Goal: Information Seeking & Learning: Find specific fact

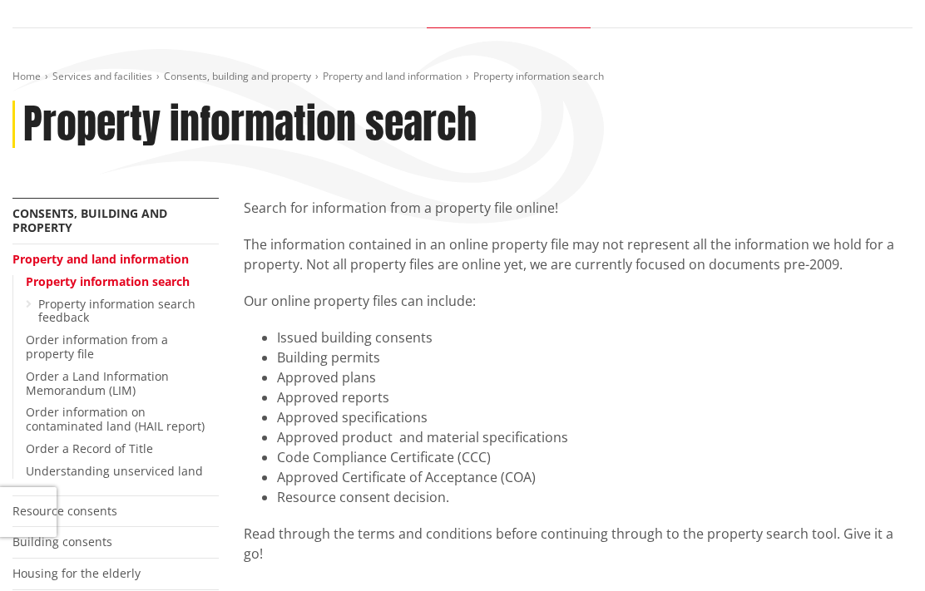
scroll to position [277, 0]
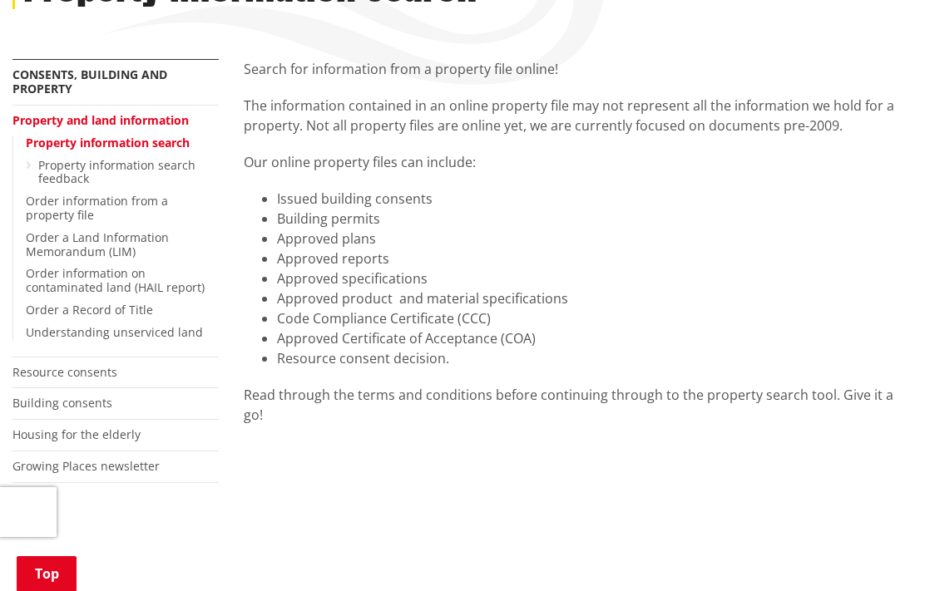
drag, startPoint x: 541, startPoint y: 82, endPoint x: 325, endPoint y: 235, distance: 263.8
click at [325, 235] on li "Approved plans" at bounding box center [595, 239] width 636 height 20
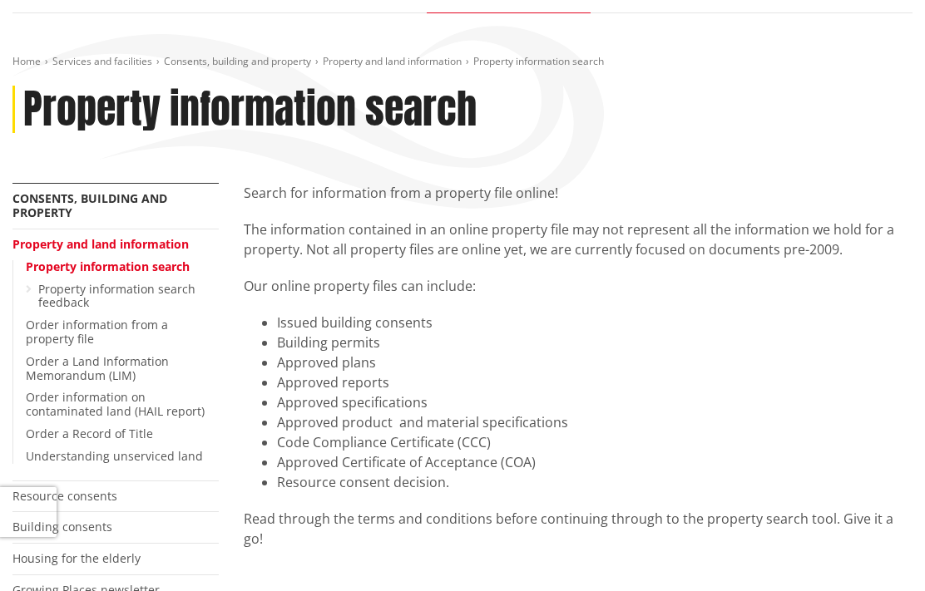
scroll to position [0, 0]
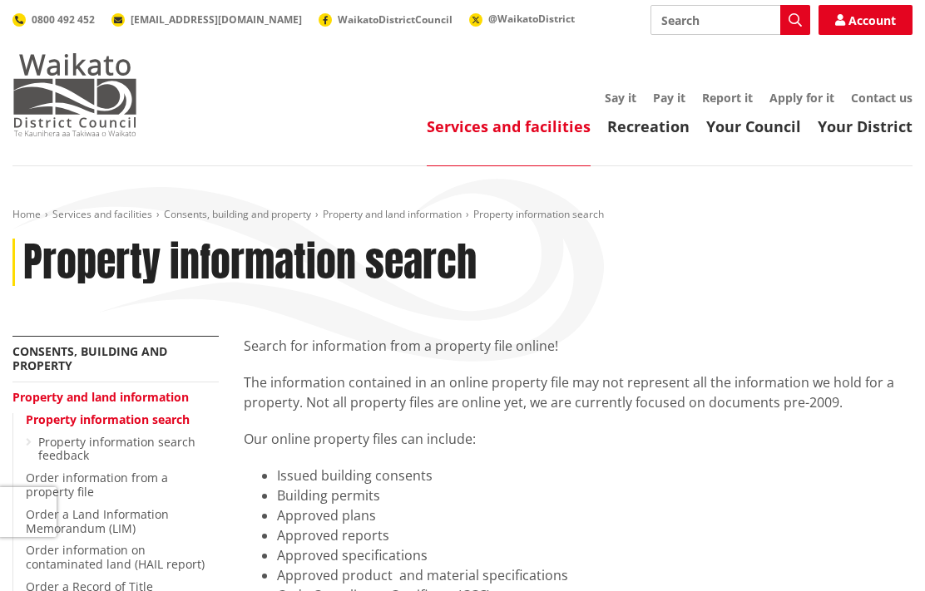
click at [102, 88] on img at bounding box center [74, 94] width 125 height 83
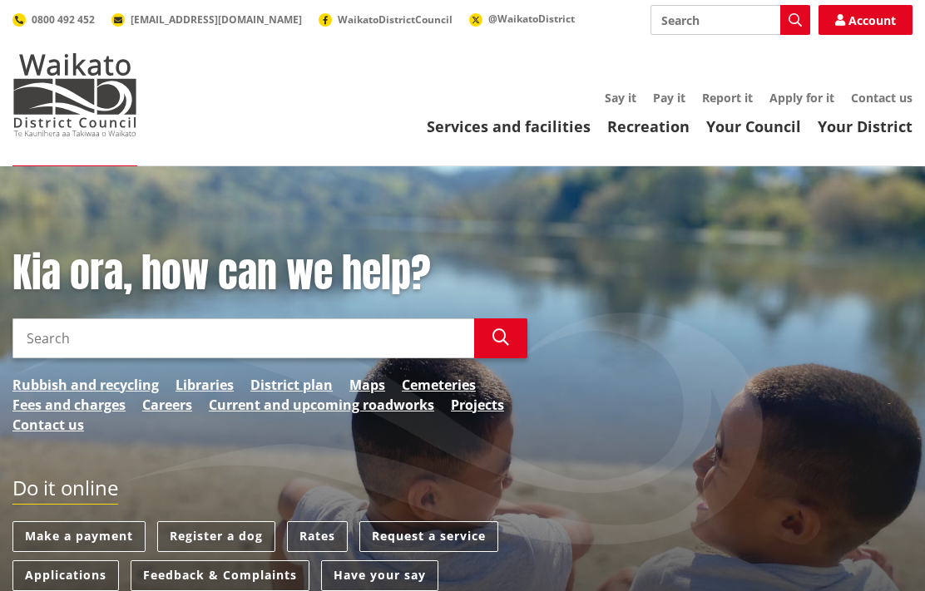
scroll to position [138, 0]
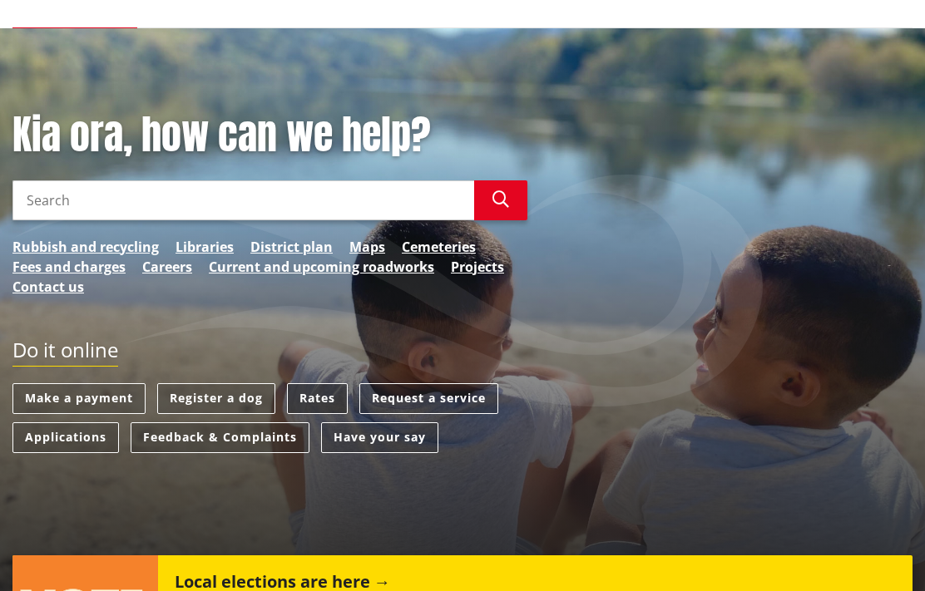
click at [323, 395] on link "Rates" at bounding box center [317, 398] width 61 height 31
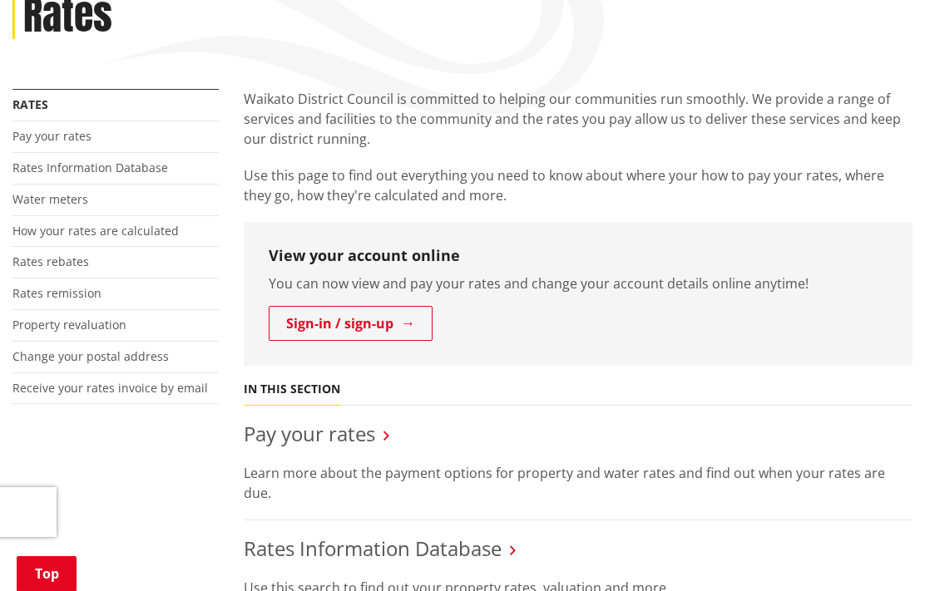
scroll to position [416, 0]
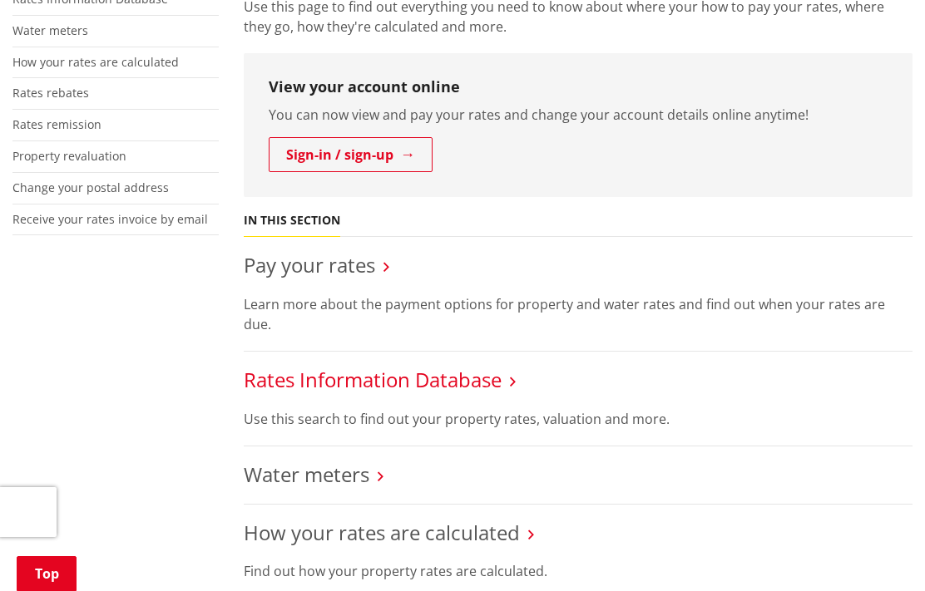
click at [356, 366] on link "Rates Information Database" at bounding box center [373, 379] width 258 height 27
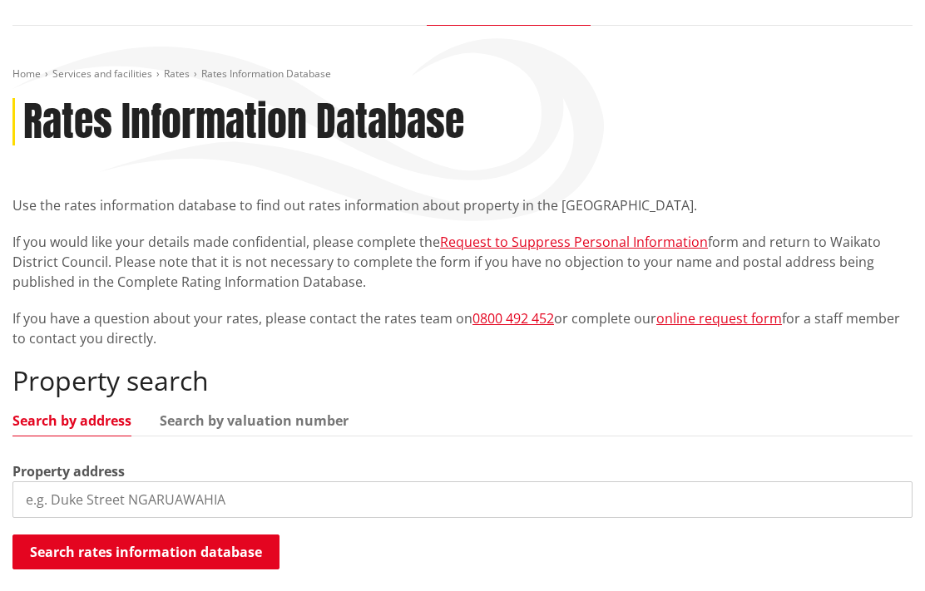
scroll to position [277, 0]
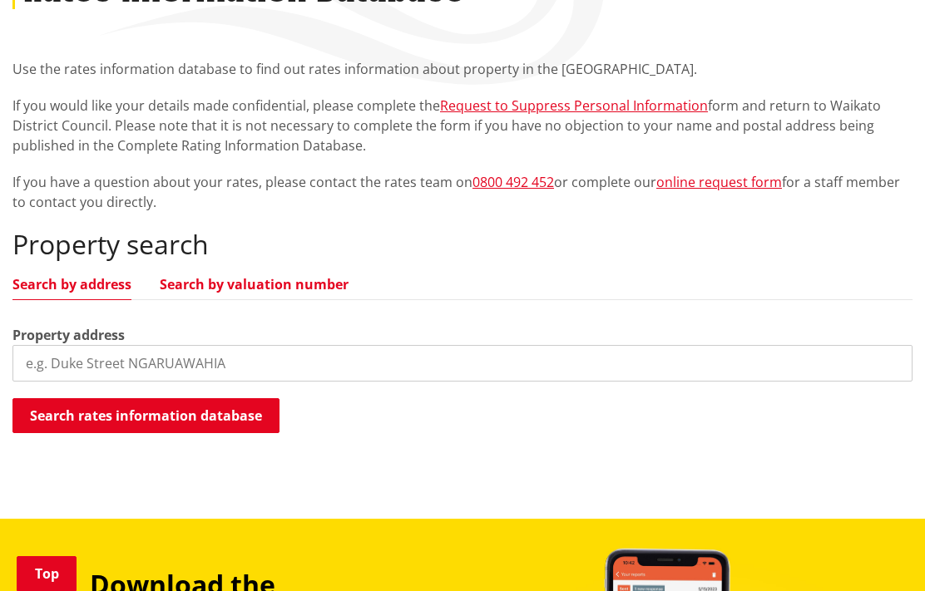
click at [235, 280] on link "Search by valuation number" at bounding box center [254, 284] width 189 height 13
click at [211, 361] on input "search" at bounding box center [462, 363] width 900 height 37
click at [115, 282] on link "Search by address" at bounding box center [71, 284] width 119 height 13
click at [151, 361] on input "search" at bounding box center [462, 363] width 900 height 37
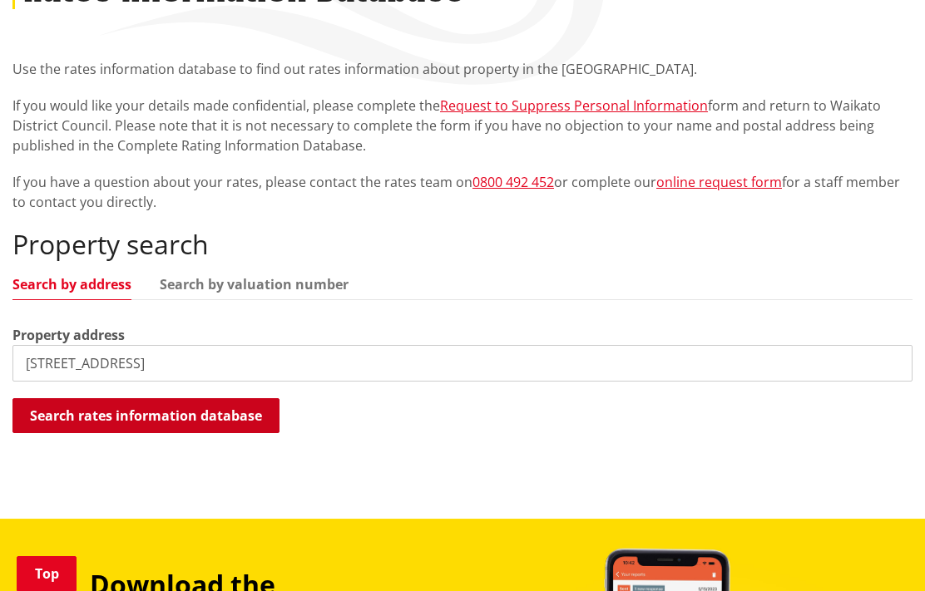
type input "159b Hoeka road"
click at [180, 408] on button "Search rates information database" at bounding box center [145, 415] width 267 height 35
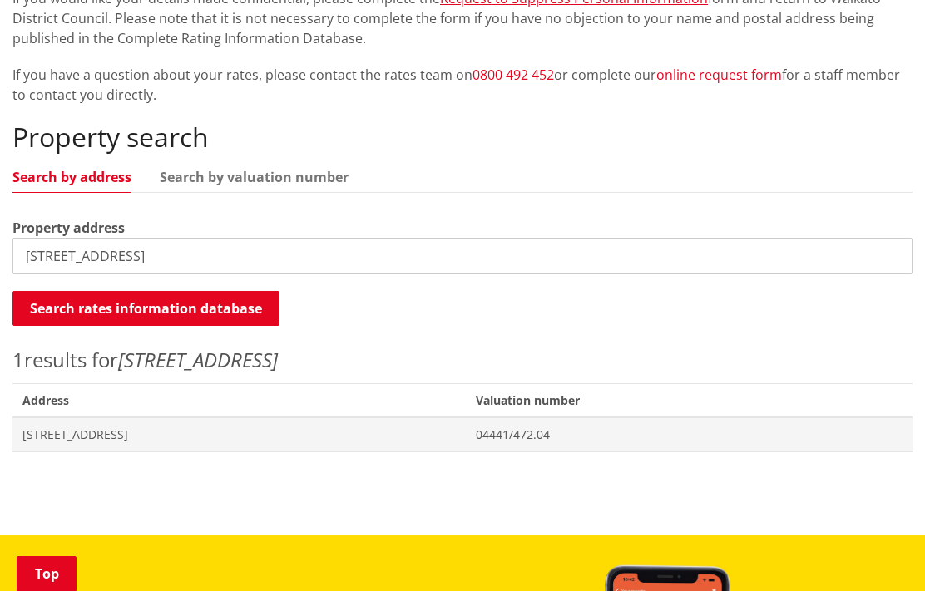
scroll to position [416, 0]
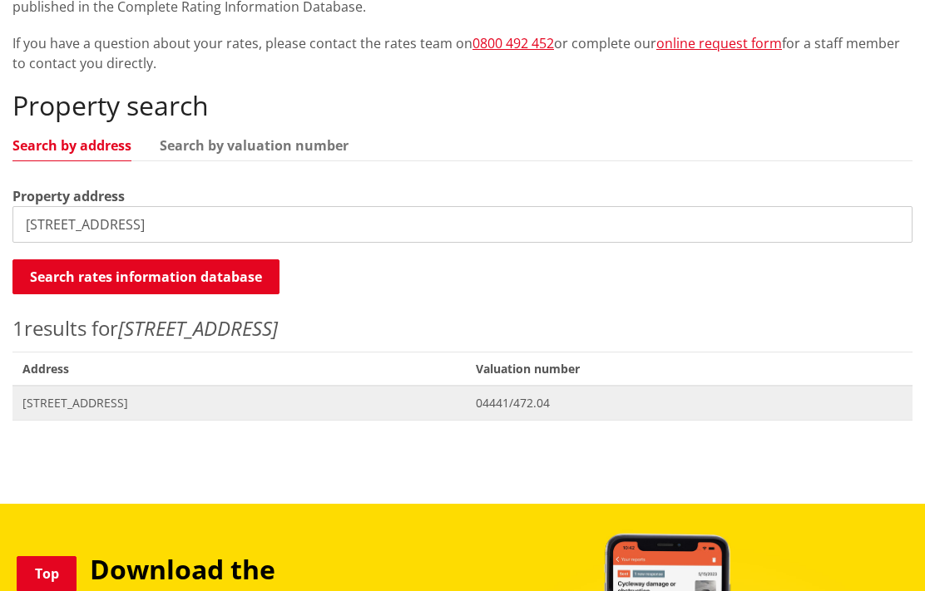
click at [152, 405] on span "[STREET_ADDRESS]" at bounding box center [238, 403] width 433 height 17
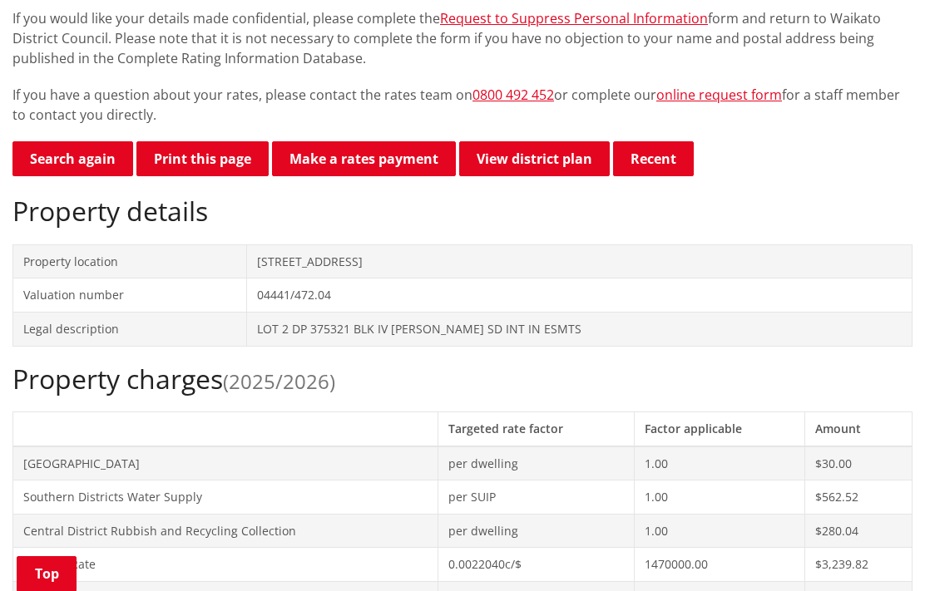
scroll to position [416, 0]
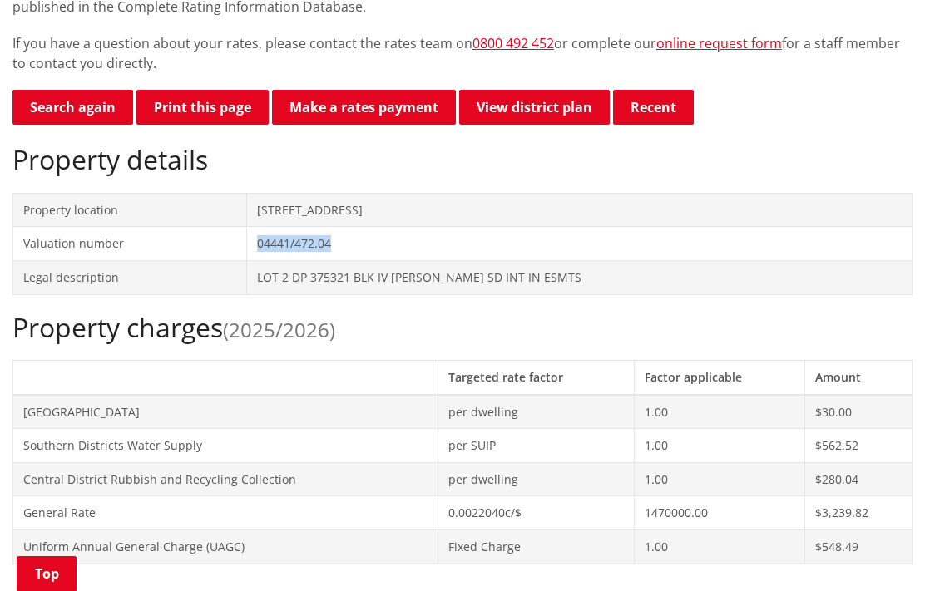
drag, startPoint x: 369, startPoint y: 247, endPoint x: 270, endPoint y: 240, distance: 100.0
click at [270, 240] on td "04441/472.04" at bounding box center [579, 244] width 665 height 34
copy td "04441/472.04"
